Goal: Transaction & Acquisition: Purchase product/service

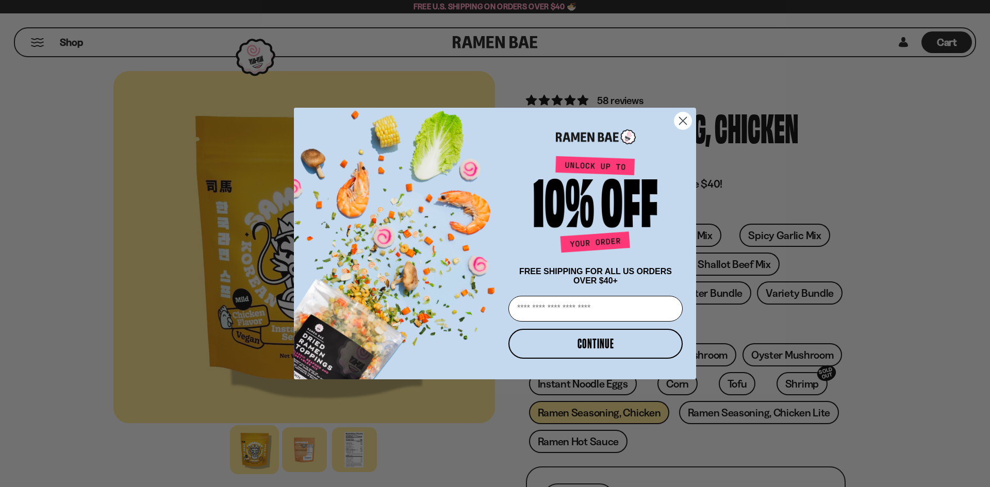
click at [680, 117] on circle "Close dialog" at bounding box center [682, 120] width 17 height 17
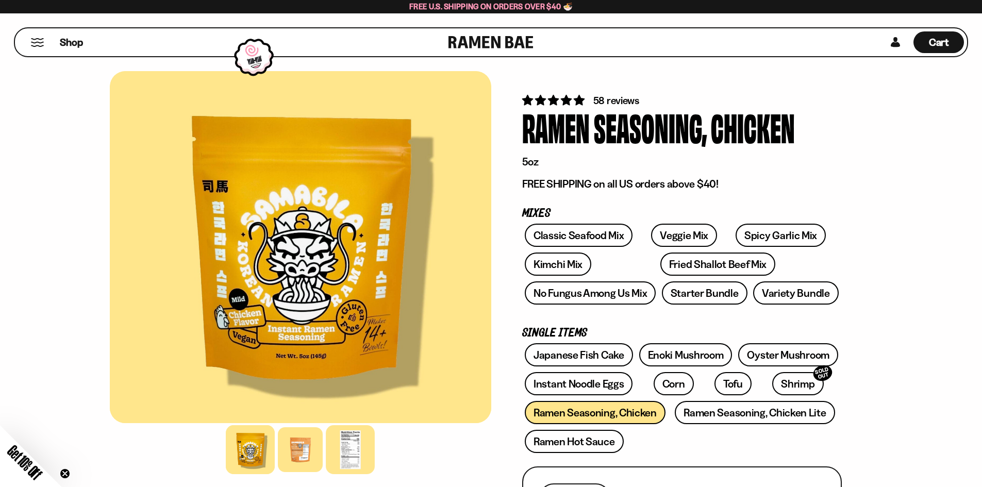
click at [359, 455] on div at bounding box center [350, 449] width 49 height 49
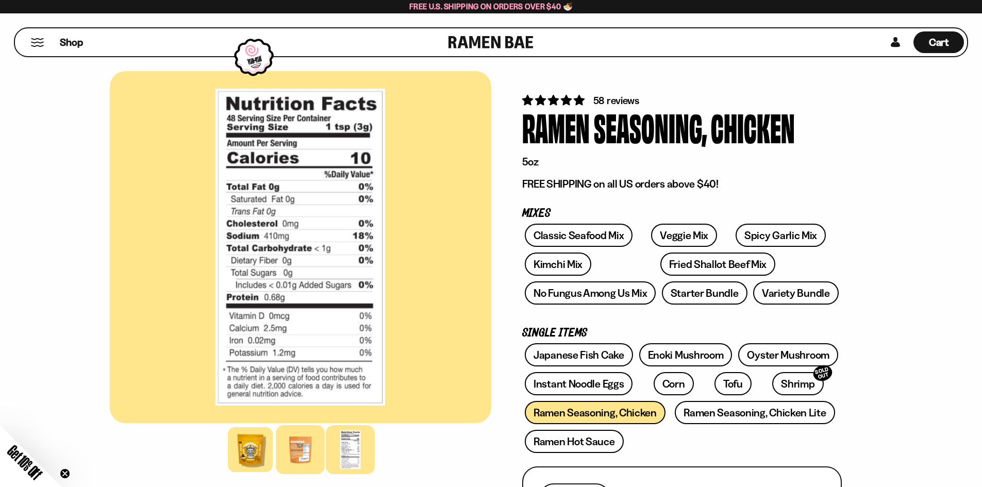
click at [308, 461] on div at bounding box center [300, 449] width 49 height 49
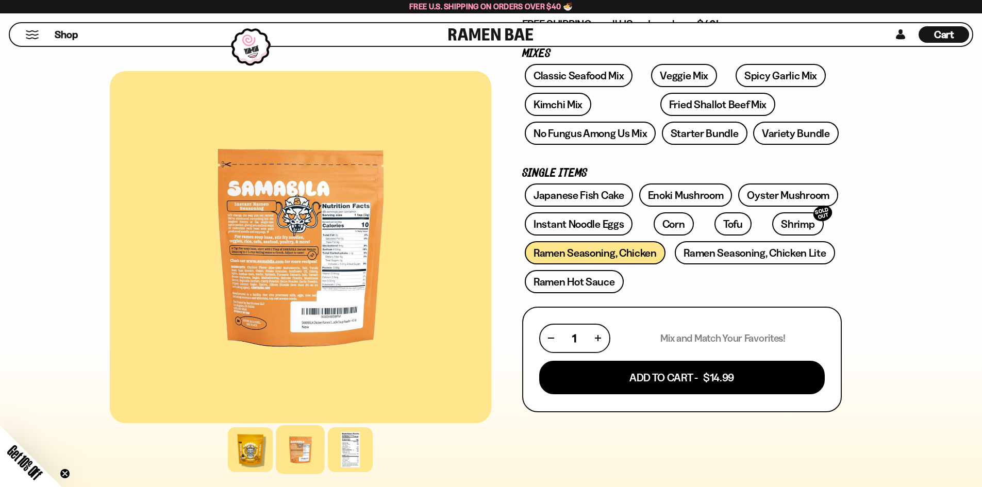
scroll to position [103, 0]
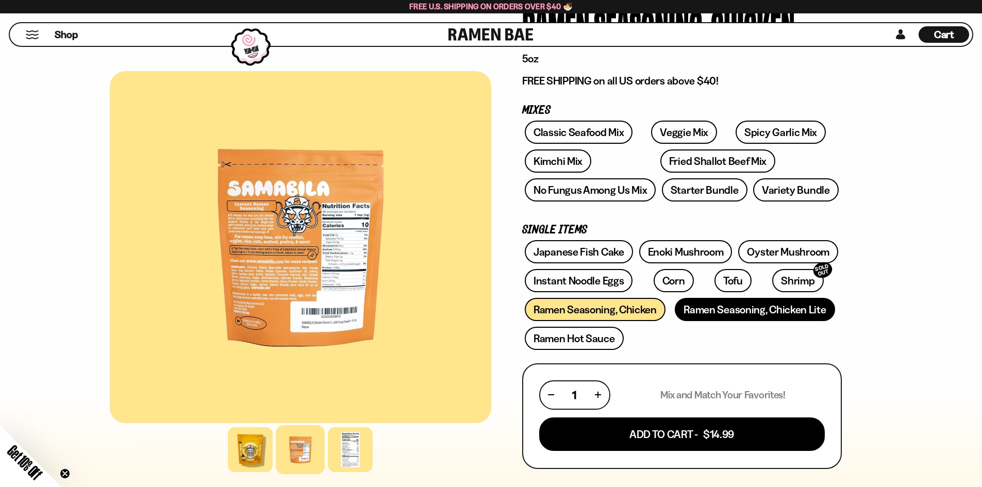
click at [711, 310] on link "Ramen Seasoning, Chicken Lite" at bounding box center [755, 309] width 160 height 23
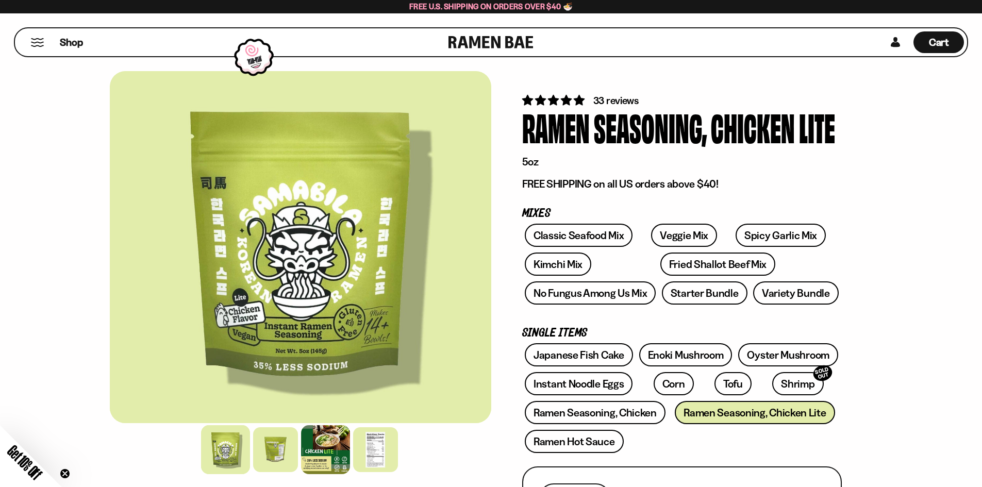
click at [326, 458] on div at bounding box center [325, 449] width 49 height 49
